Goal: Task Accomplishment & Management: Manage account settings

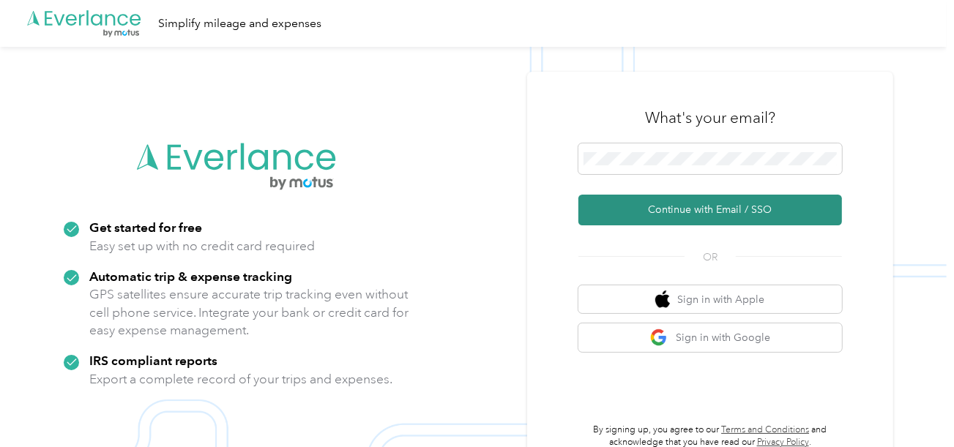
click at [655, 209] on button "Continue with Email / SSO" at bounding box center [711, 210] width 264 height 31
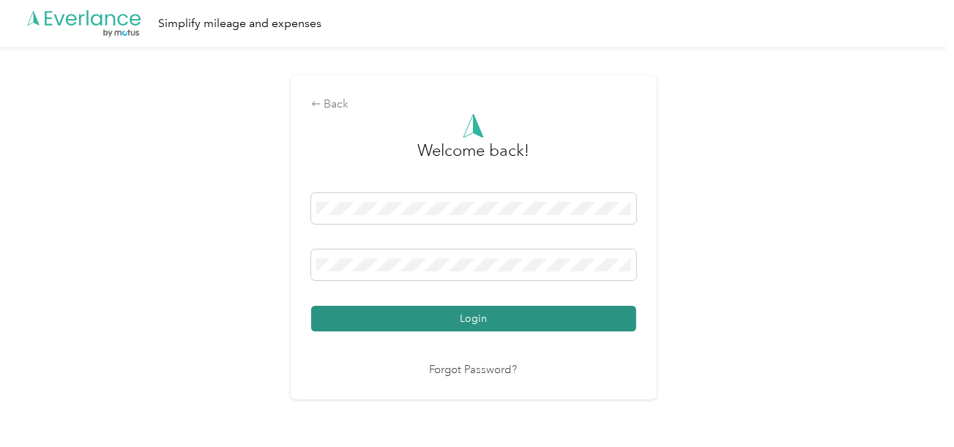
drag, startPoint x: 516, startPoint y: 313, endPoint x: 752, endPoint y: 302, distance: 236.8
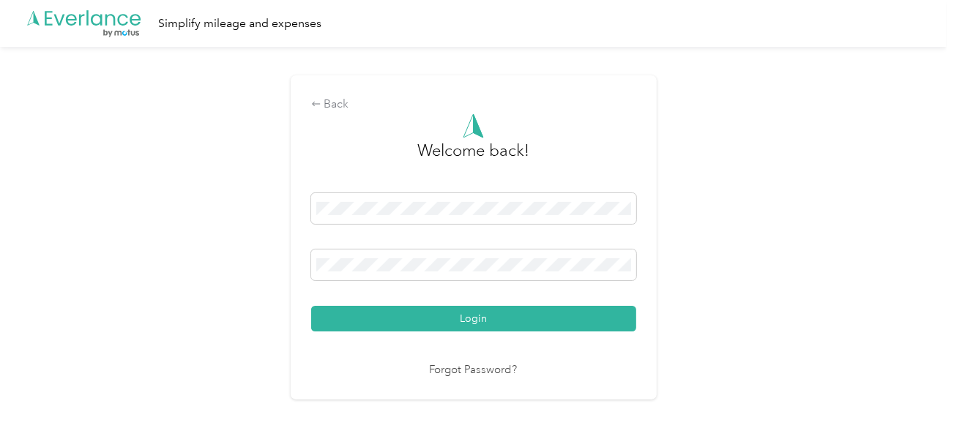
click at [516, 313] on button "Login" at bounding box center [473, 319] width 325 height 26
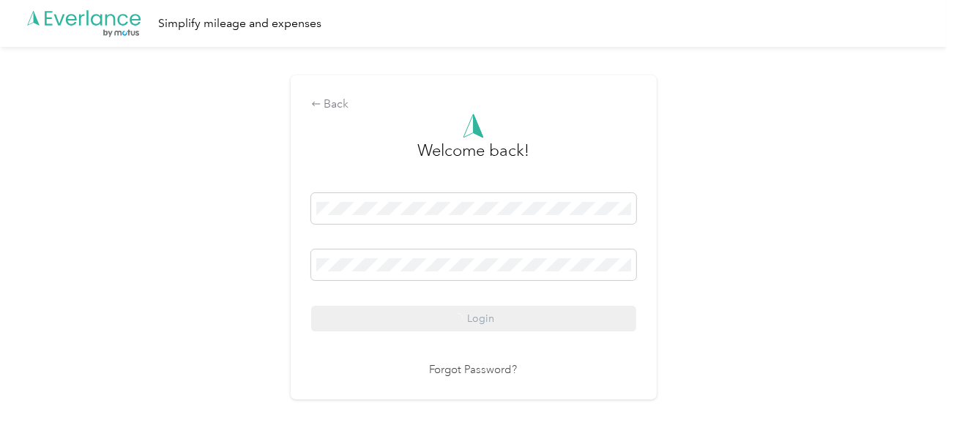
drag, startPoint x: 819, startPoint y: 297, endPoint x: 831, endPoint y: 297, distance: 11.7
click at [831, 297] on div "Back Welcome back! Login Forgot Password?" at bounding box center [473, 244] width 947 height 394
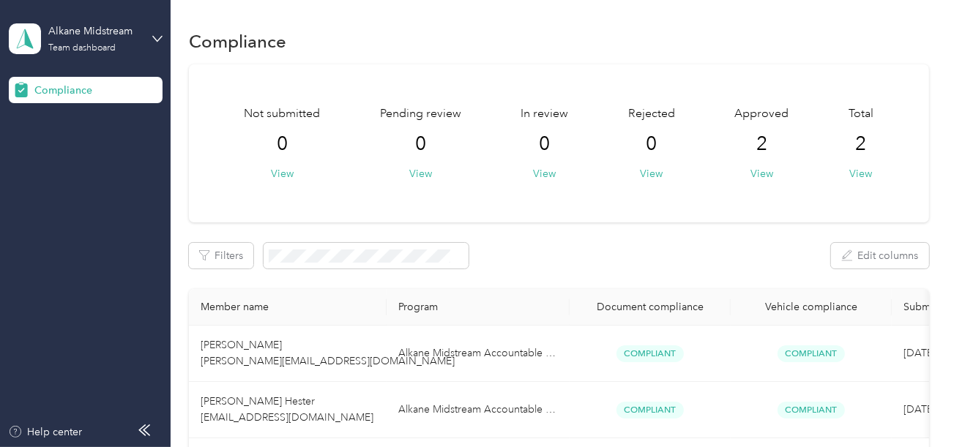
click at [155, 45] on div "Alkane Midstream Team dashboard" at bounding box center [86, 38] width 154 height 51
click at [82, 152] on div "Log out" at bounding box center [163, 154] width 288 height 26
